Goal: Information Seeking & Learning: Stay updated

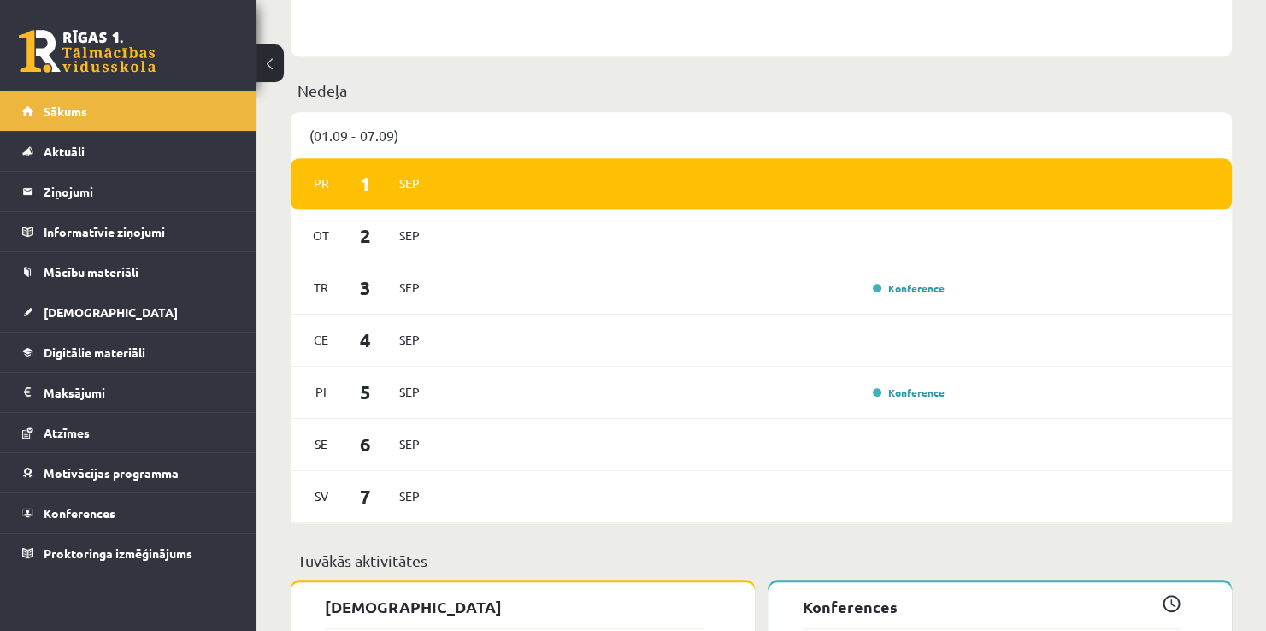
scroll to position [917, 0]
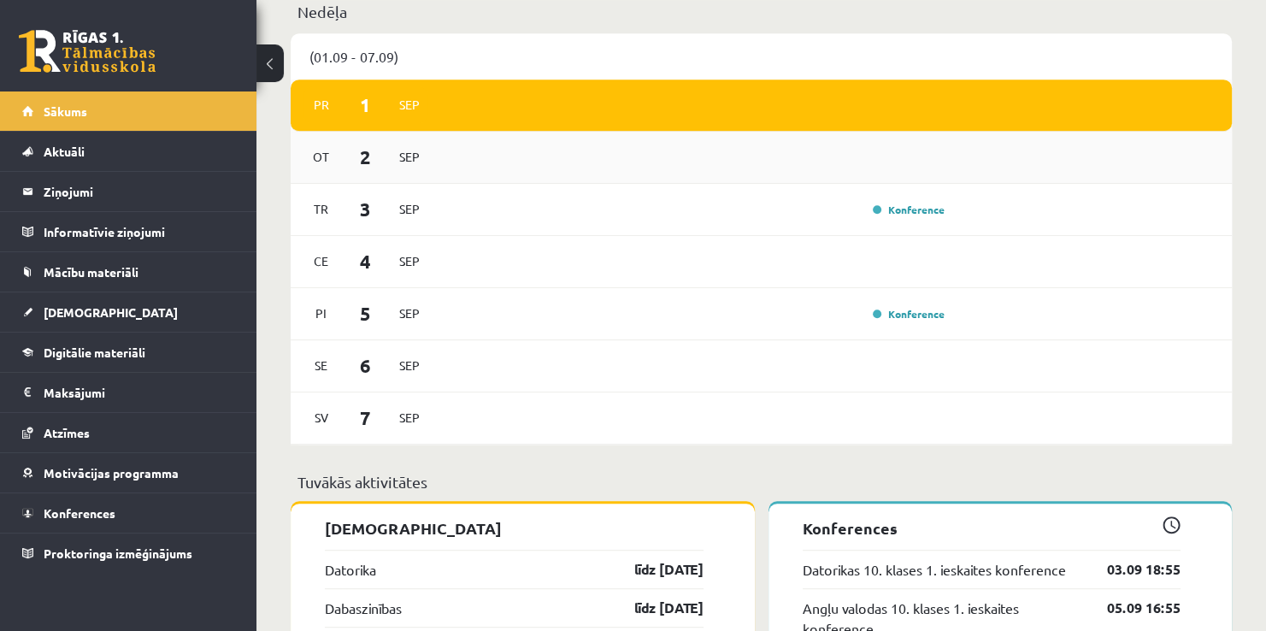
click at [505, 158] on div "[DATE]" at bounding box center [761, 158] width 941 height 52
click at [404, 159] on span "Sep" at bounding box center [410, 157] width 36 height 27
click at [455, 139] on div "[DATE]" at bounding box center [761, 158] width 941 height 52
click at [442, 211] on div "Konference" at bounding box center [695, 209] width 510 height 19
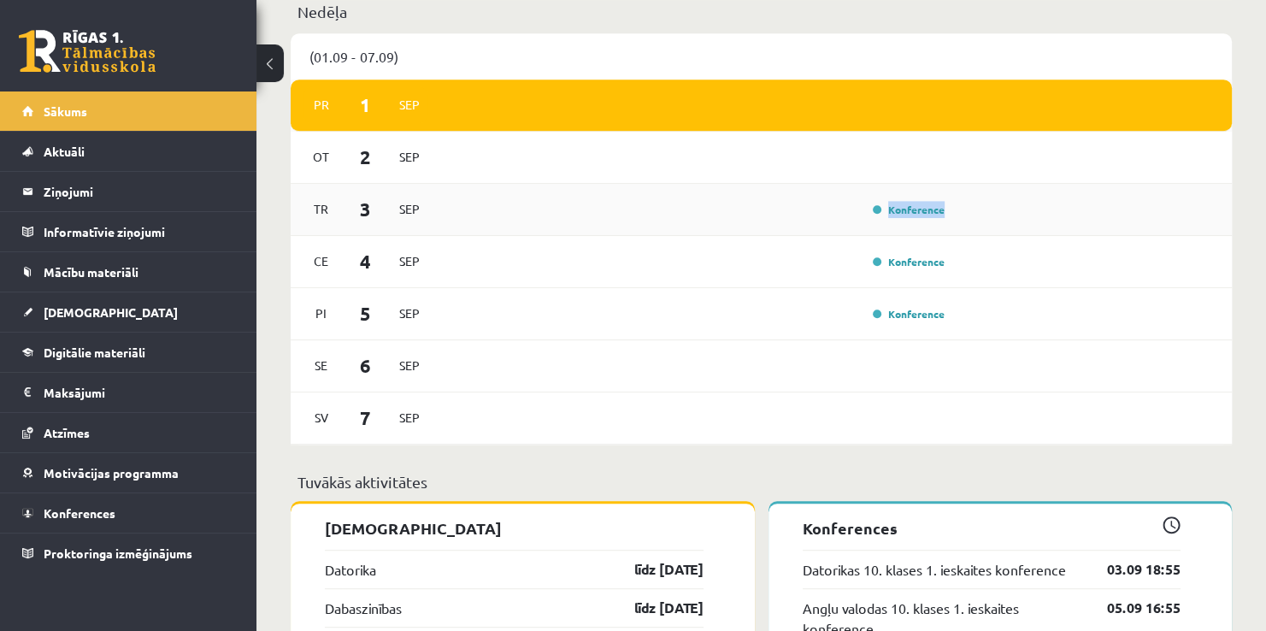
click at [442, 211] on div "Konference" at bounding box center [695, 209] width 510 height 19
click at [1218, 218] on div "[DATE] Konference" at bounding box center [761, 210] width 941 height 52
click at [320, 219] on span "Tr" at bounding box center [322, 209] width 36 height 27
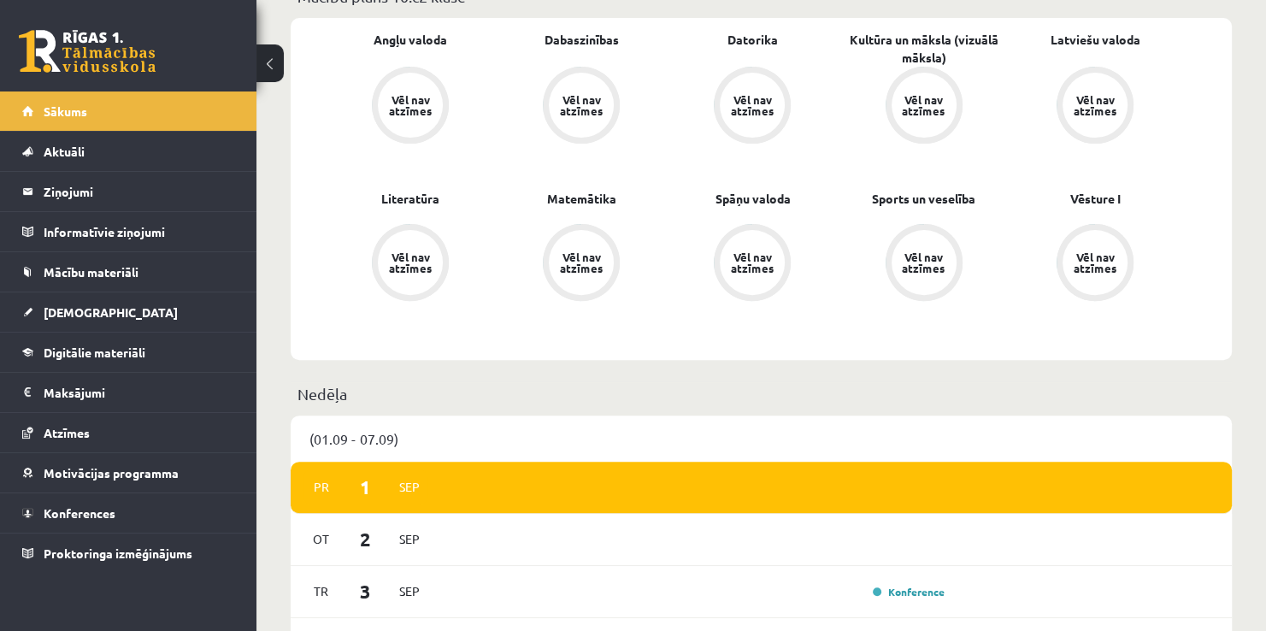
scroll to position [559, 0]
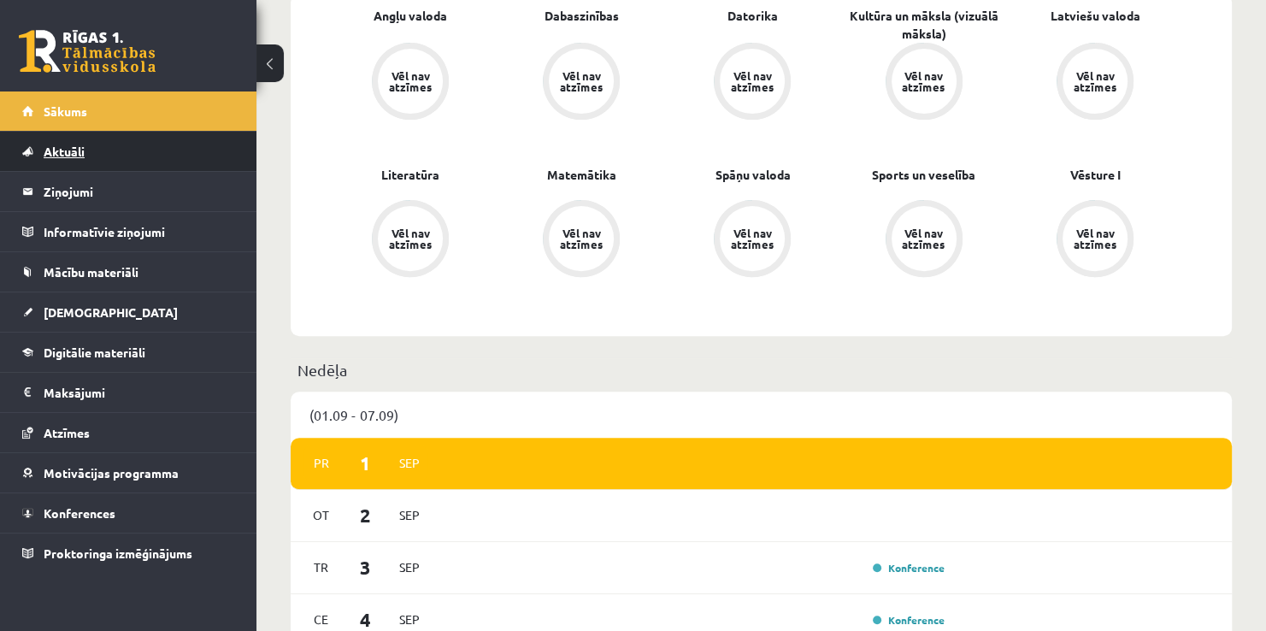
click at [122, 159] on link "Aktuāli" at bounding box center [128, 151] width 213 height 39
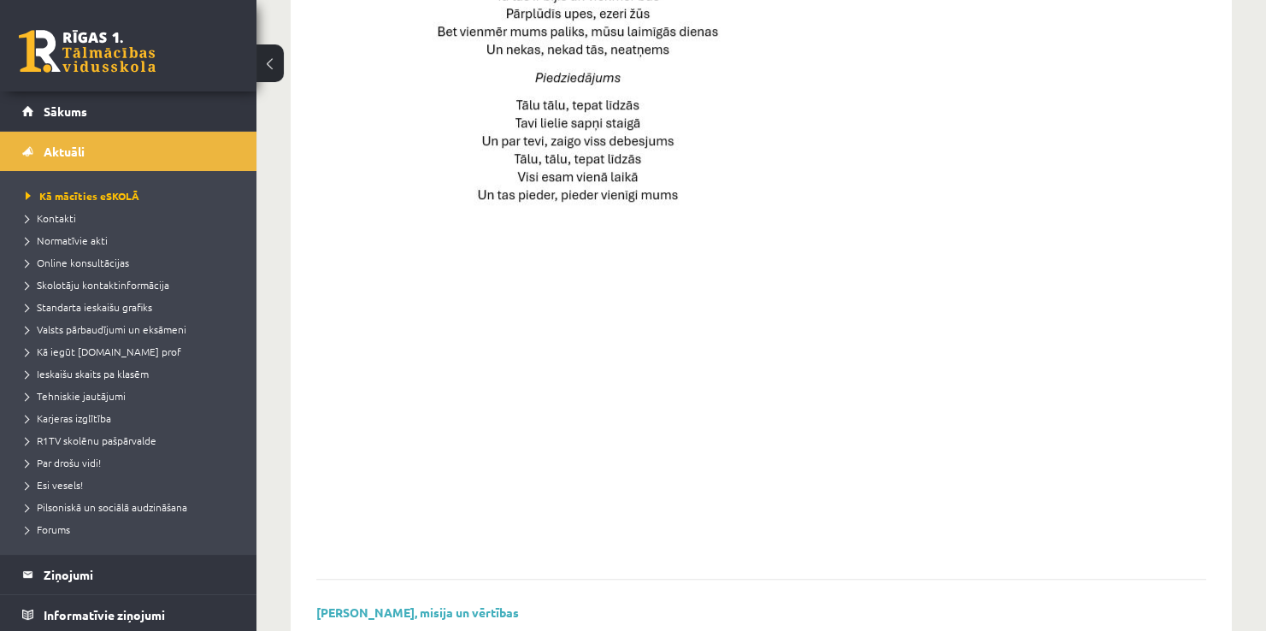
scroll to position [1232, 0]
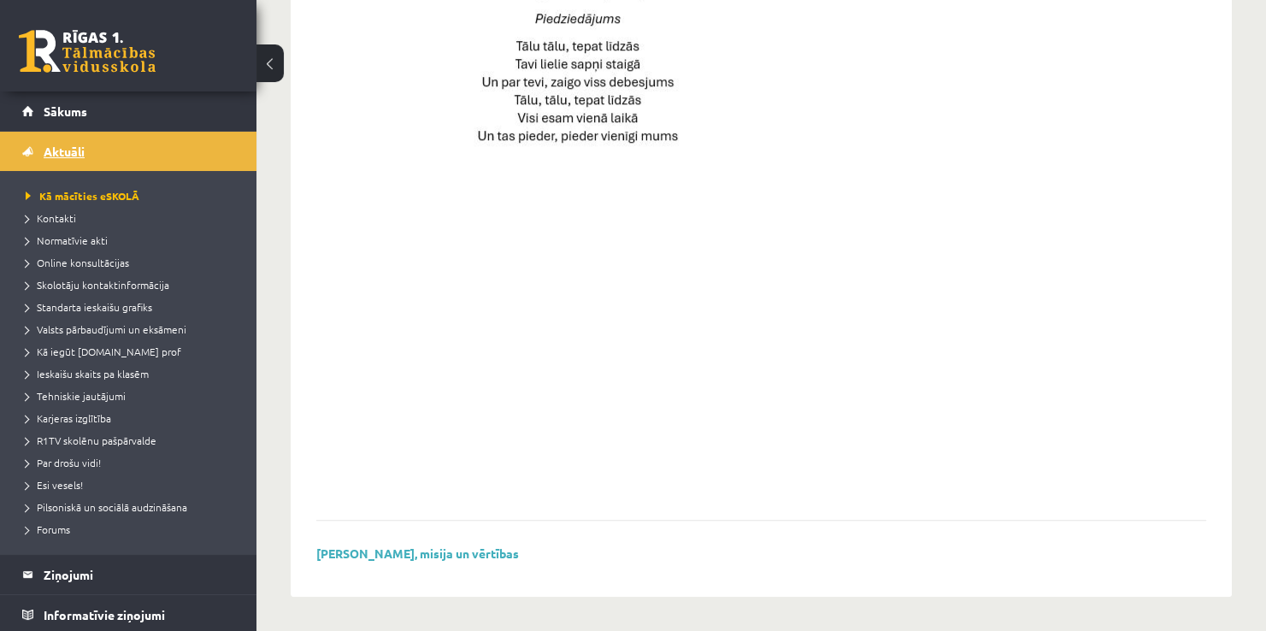
click at [112, 154] on link "Aktuāli" at bounding box center [128, 151] width 213 height 39
